Goal: Find specific page/section: Find specific page/section

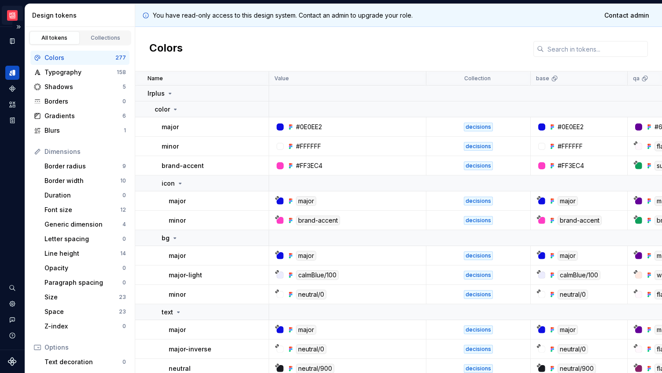
click at [11, 14] on html "La Maille SW Design system data Design tokens All tokens Collections Colors 277…" at bounding box center [331, 186] width 662 height 373
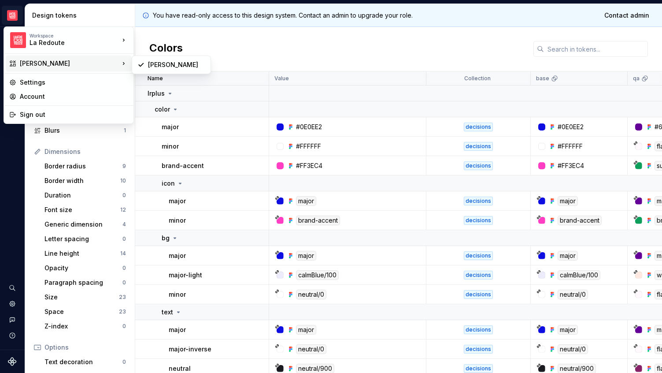
click at [19, 64] on div "La Maille" at bounding box center [69, 63] width 126 height 16
click at [154, 68] on div "La Maille" at bounding box center [176, 64] width 57 height 9
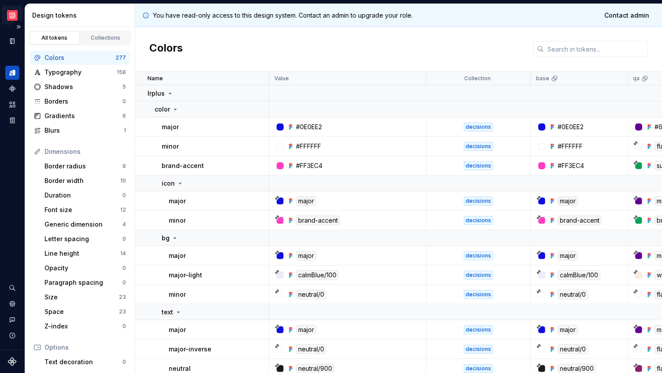
click at [12, 16] on html "La Maille SW Design system data Design tokens All tokens Collections Colors 277…" at bounding box center [331, 186] width 662 height 373
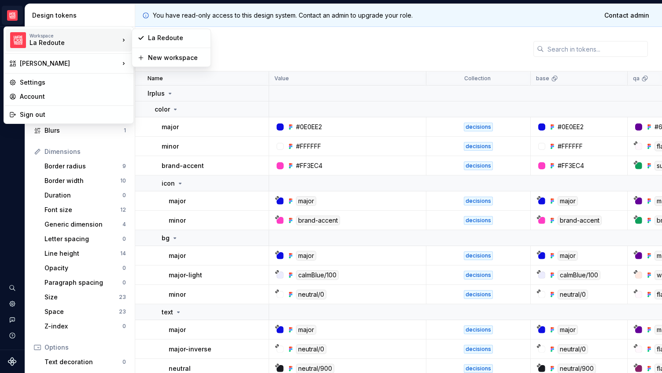
click at [43, 48] on div "Workspace La Redoute" at bounding box center [64, 40] width 110 height 23
click at [159, 37] on div "La Redoute" at bounding box center [176, 37] width 57 height 9
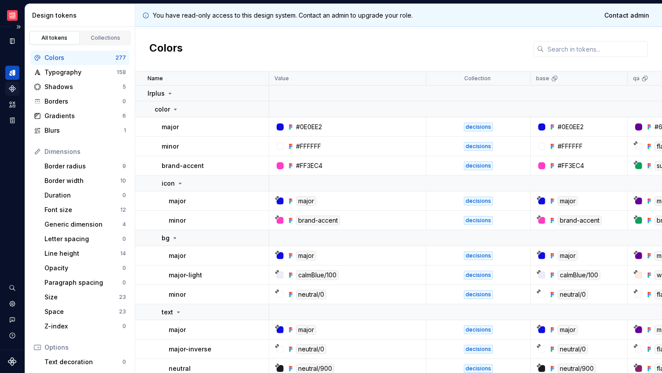
click at [8, 88] on icon "Components" at bounding box center [12, 89] width 8 height 8
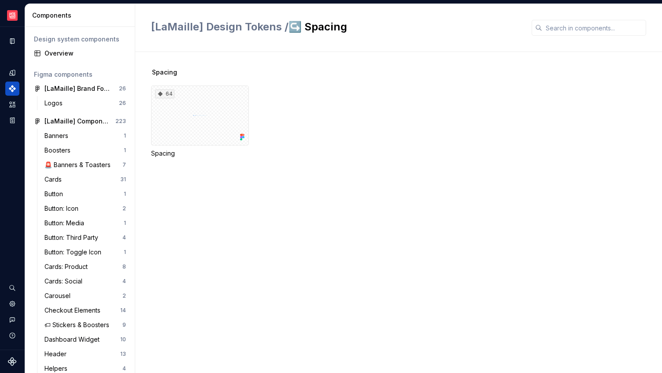
click at [50, 8] on div "Components" at bounding box center [80, 15] width 110 height 23
click at [15, 12] on html "La Maille SW Design system data Components Design system components Overview Fi…" at bounding box center [331, 186] width 662 height 373
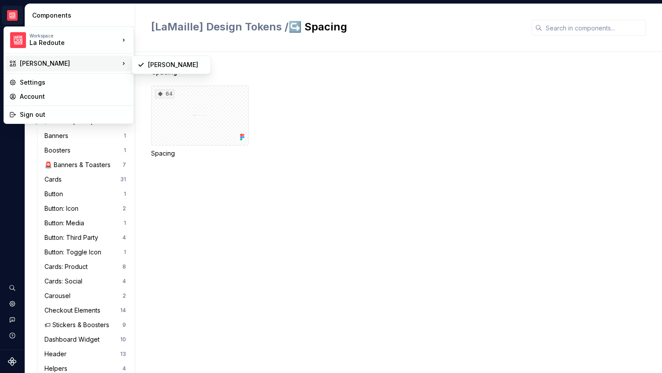
click at [46, 63] on div "La Maille" at bounding box center [70, 63] width 100 height 9
click at [155, 64] on div "La Maille" at bounding box center [176, 64] width 57 height 9
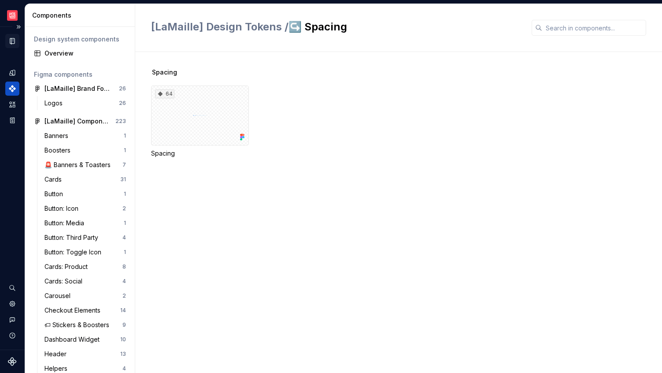
click at [8, 43] on div "Documentation" at bounding box center [12, 41] width 14 height 14
